Goal: Information Seeking & Learning: Learn about a topic

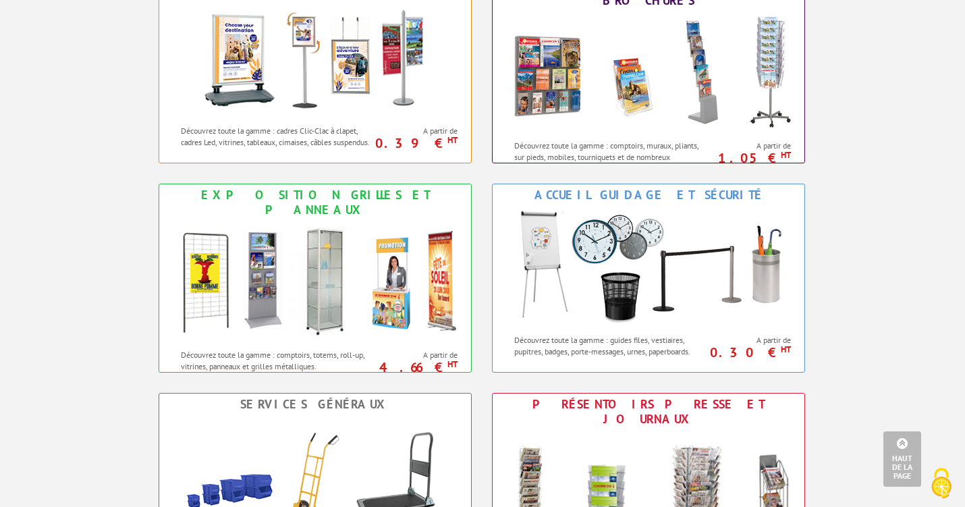
scroll to position [640, 0]
click at [349, 254] on img at bounding box center [315, 281] width 297 height 121
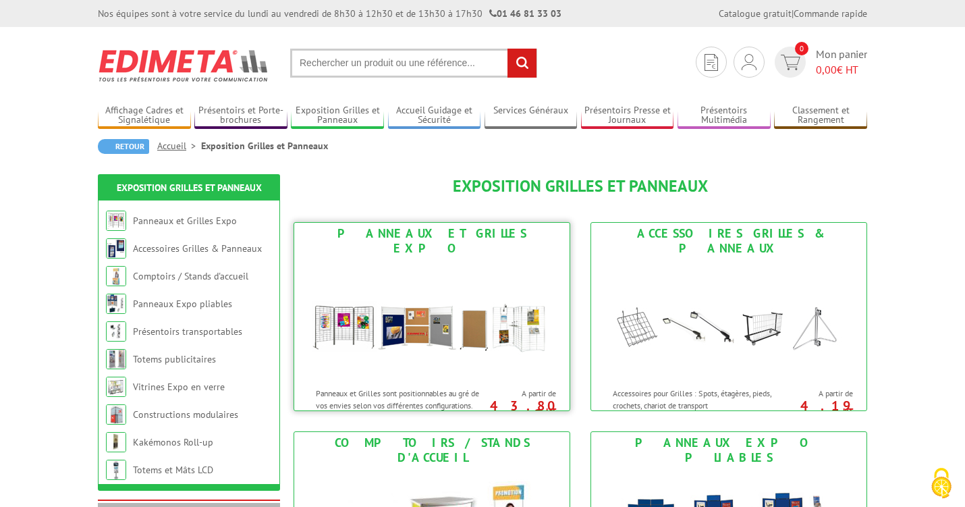
click at [352, 312] on img at bounding box center [432, 319] width 250 height 121
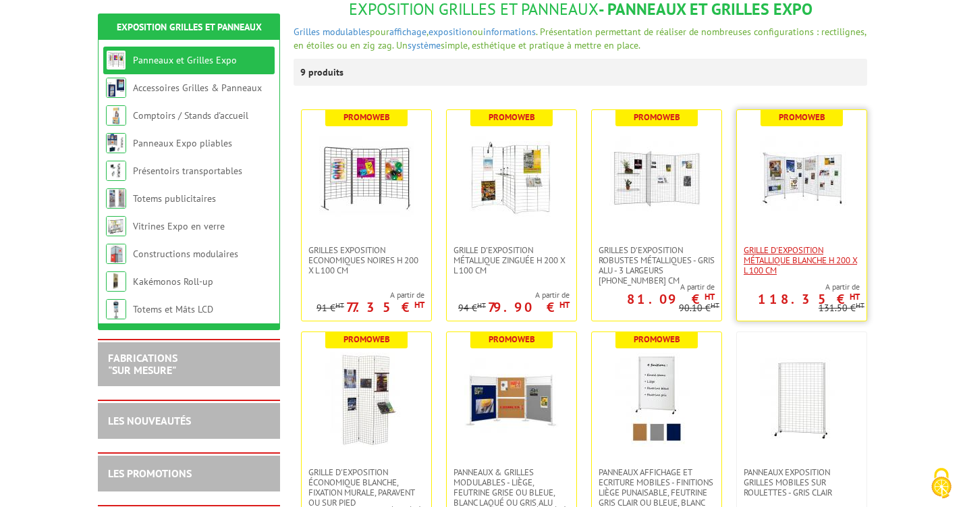
scroll to position [179, 0]
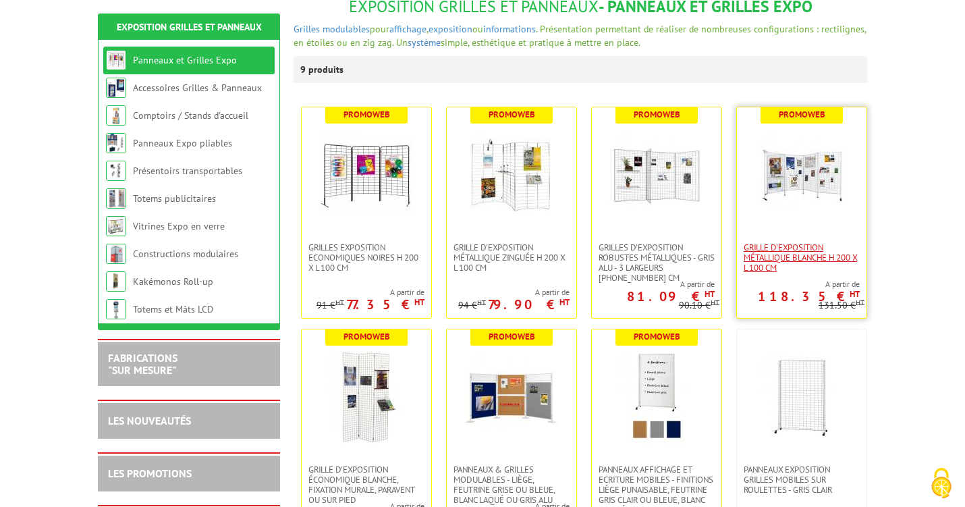
click at [787, 257] on span "Grille d'exposition métallique blanche H 200 x L 100 cm" at bounding box center [801, 257] width 116 height 30
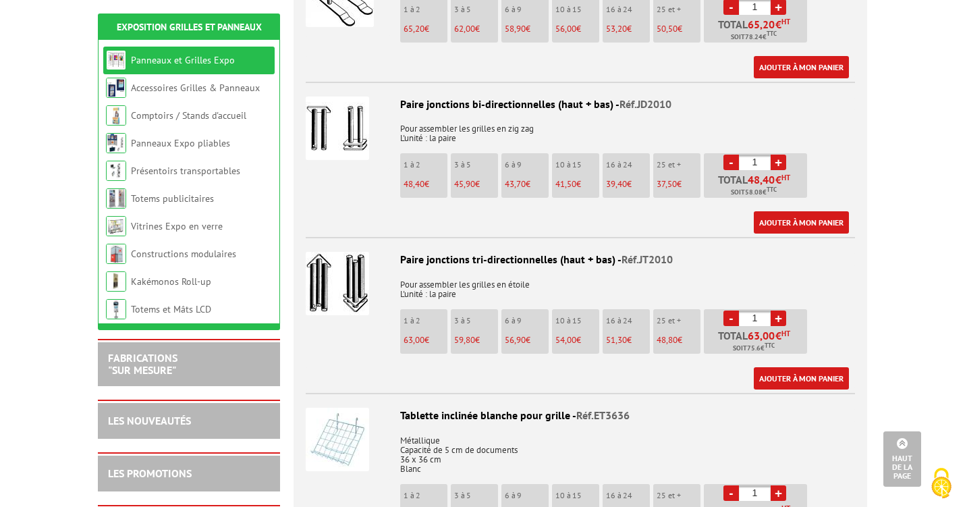
scroll to position [859, 0]
drag, startPoint x: 387, startPoint y: 86, endPoint x: 381, endPoint y: 82, distance: 7.3
click at [380, 86] on li "Paire jonctions bi-directionnelles (haut + bas) - Réf.JD2010 Pour assembler les…" at bounding box center [580, 158] width 549 height 152
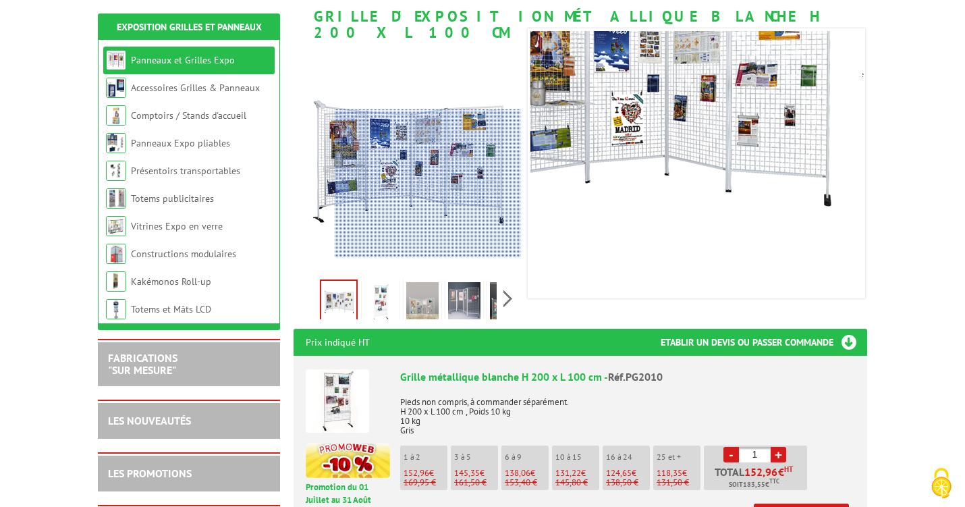
scroll to position [226, 0]
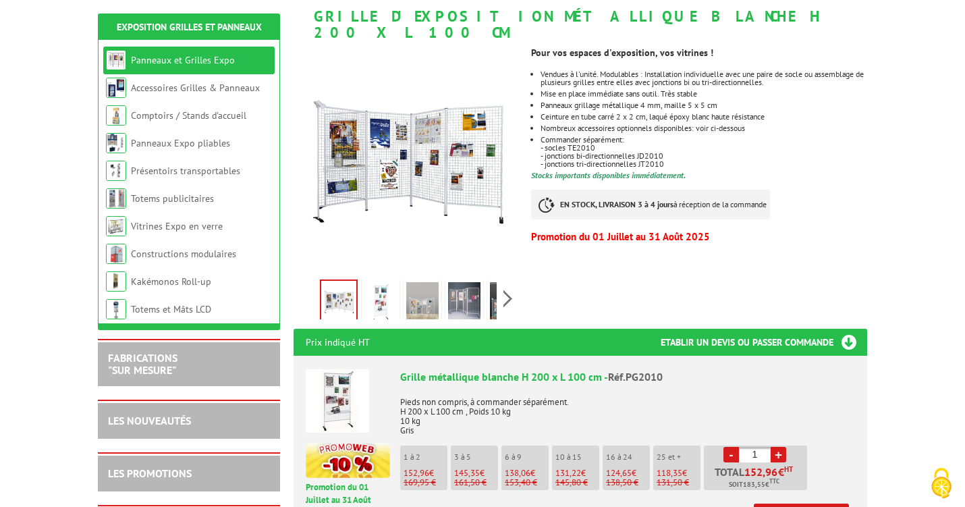
click at [609, 153] on div "Pour vos espaces d'exposition, vos vitrines ! Vendues à l'unité. Modulables : I…" at bounding box center [704, 143] width 346 height 207
click at [341, 372] on img at bounding box center [337, 400] width 63 height 63
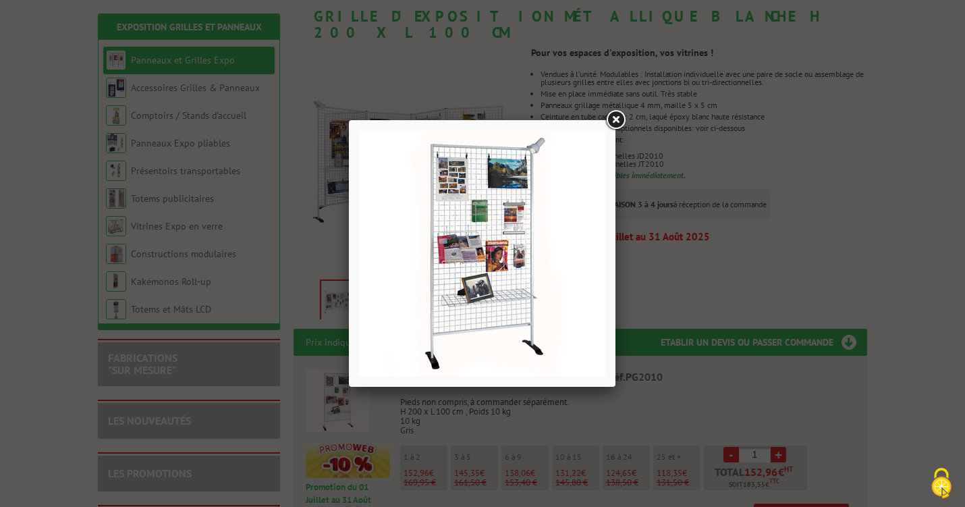
click at [615, 116] on link at bounding box center [615, 120] width 24 height 24
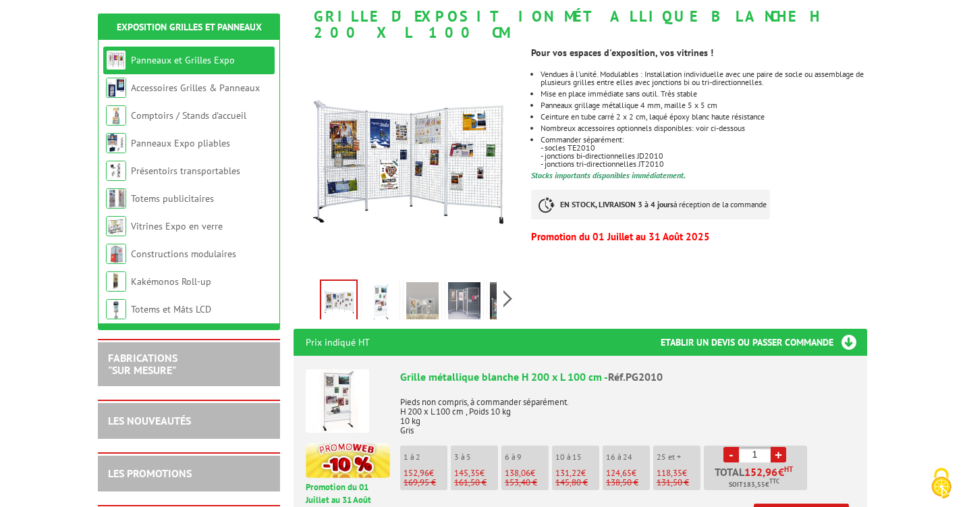
click at [378, 282] on img at bounding box center [380, 303] width 32 height 42
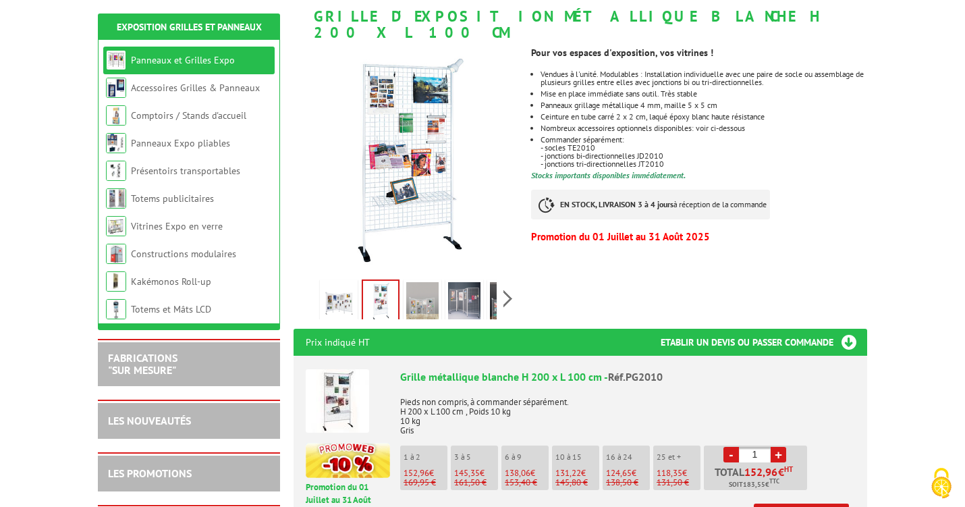
click at [414, 282] on img at bounding box center [422, 303] width 32 height 42
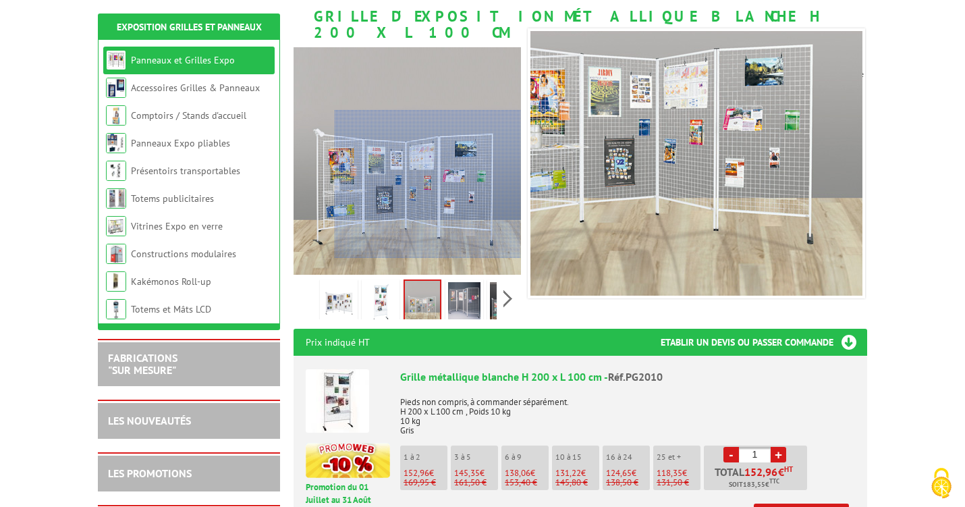
click at [461, 209] on div at bounding box center [428, 184] width 186 height 148
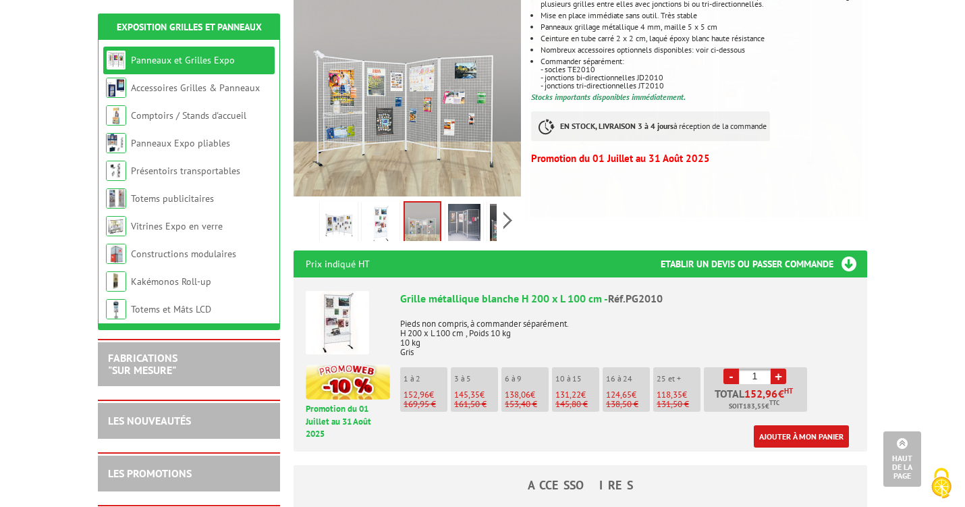
scroll to position [305, 0]
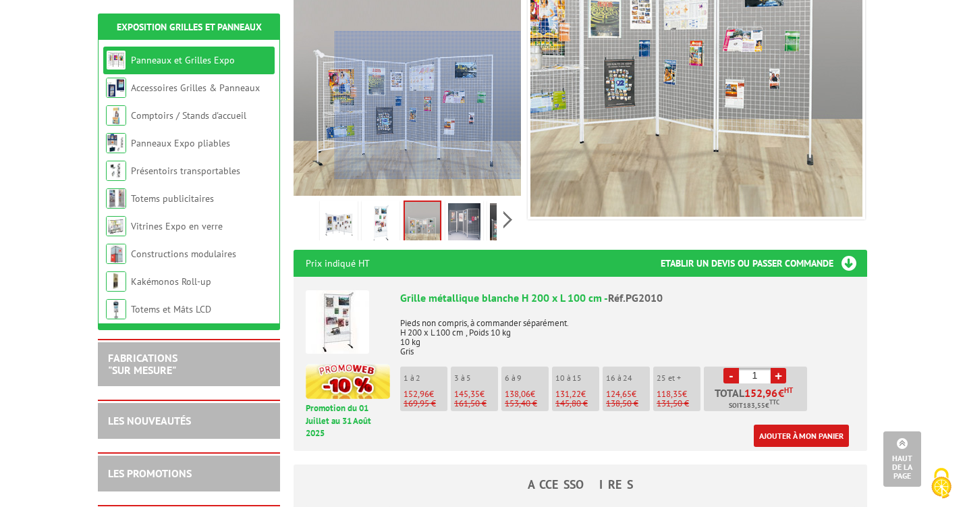
click at [486, 145] on div at bounding box center [428, 105] width 186 height 148
click at [487, 145] on div at bounding box center [428, 105] width 186 height 148
click at [478, 105] on div at bounding box center [428, 105] width 186 height 148
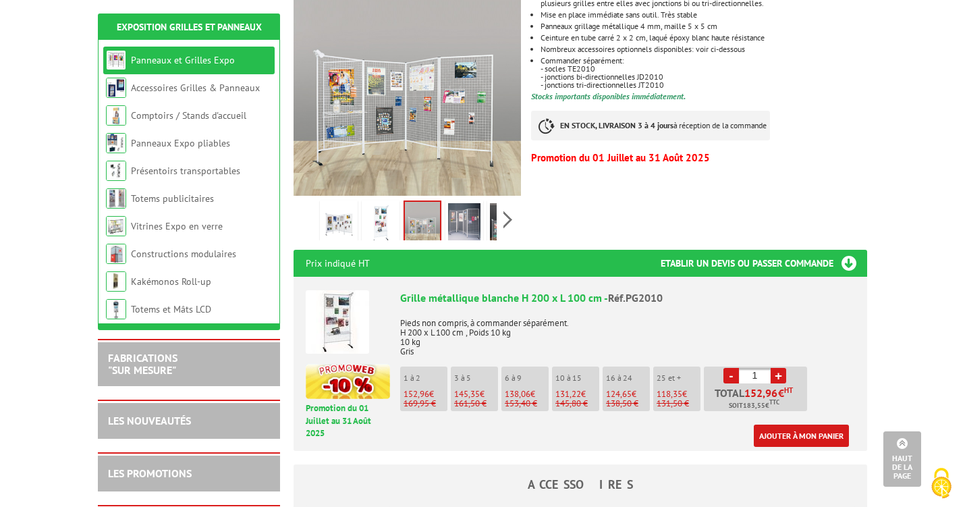
click at [560, 131] on div "Pour vos espaces d'exposition, vos vitrines ! Vendues à l'unité. Modulables : I…" at bounding box center [704, 65] width 346 height 207
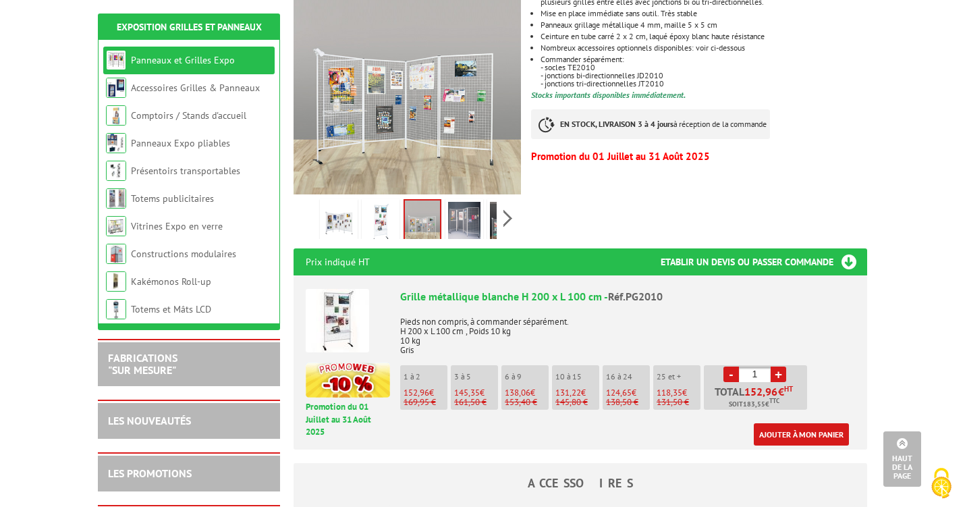
scroll to position [306, 2]
click at [560, 131] on div "Pour vos espaces d'exposition, vos vitrines ! Vendues à l'unité. Modulables : I…" at bounding box center [704, 63] width 346 height 207
